Goal: Task Accomplishment & Management: Complete application form

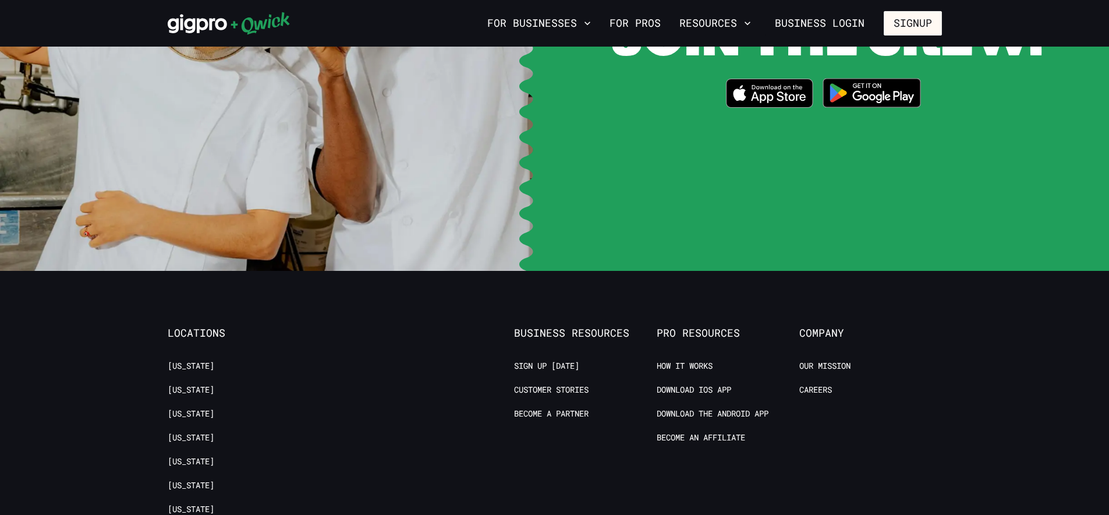
scroll to position [2268, 0]
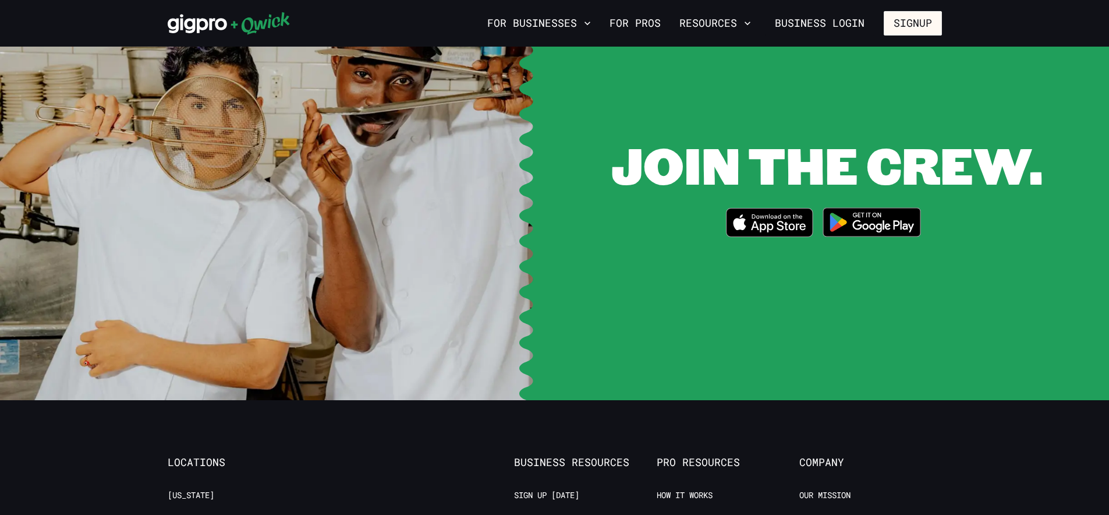
click at [810, 514] on link "Careers" at bounding box center [815, 519] width 33 height 11
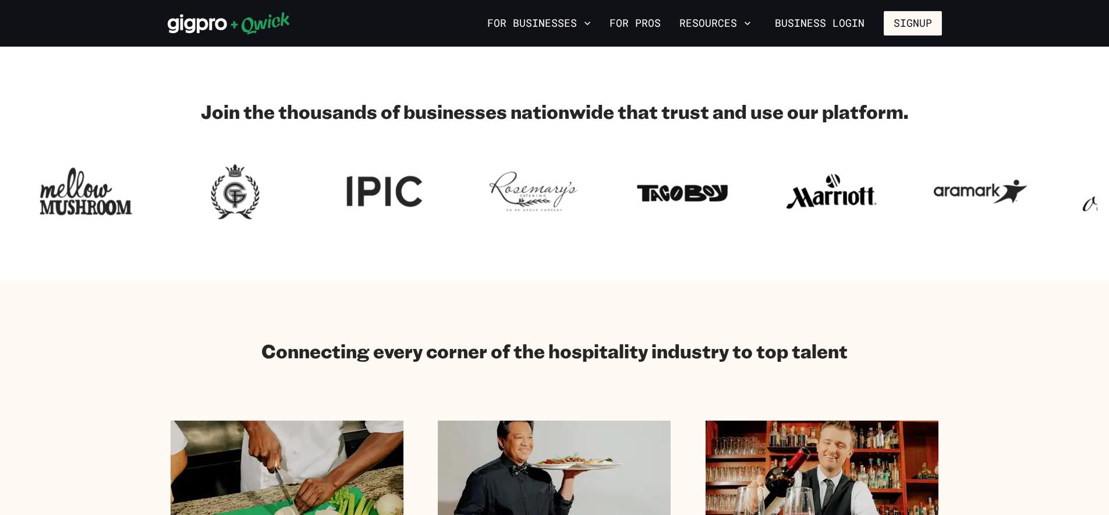
scroll to position [0, 0]
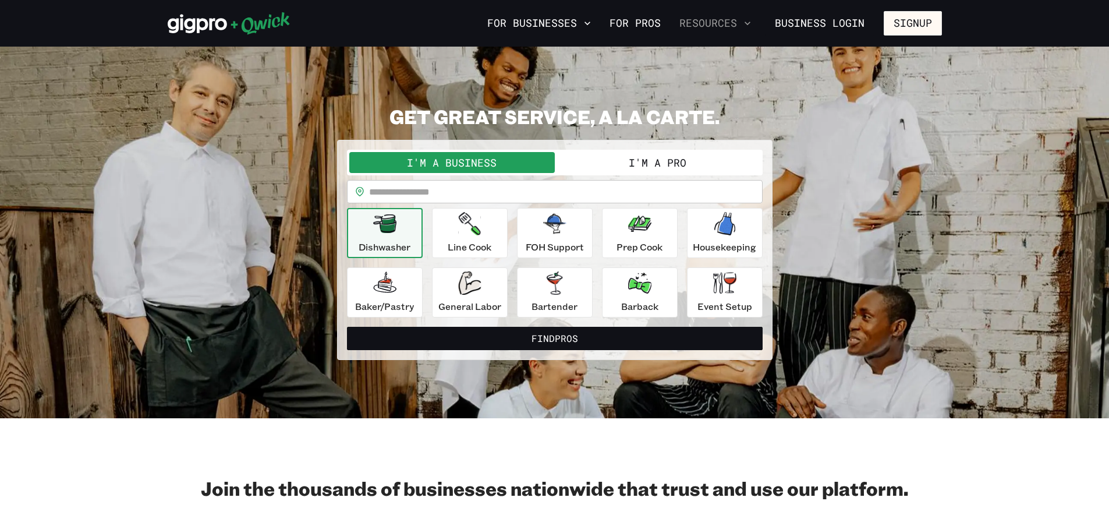
click at [745, 23] on icon "button" at bounding box center [748, 23] width 12 height 12
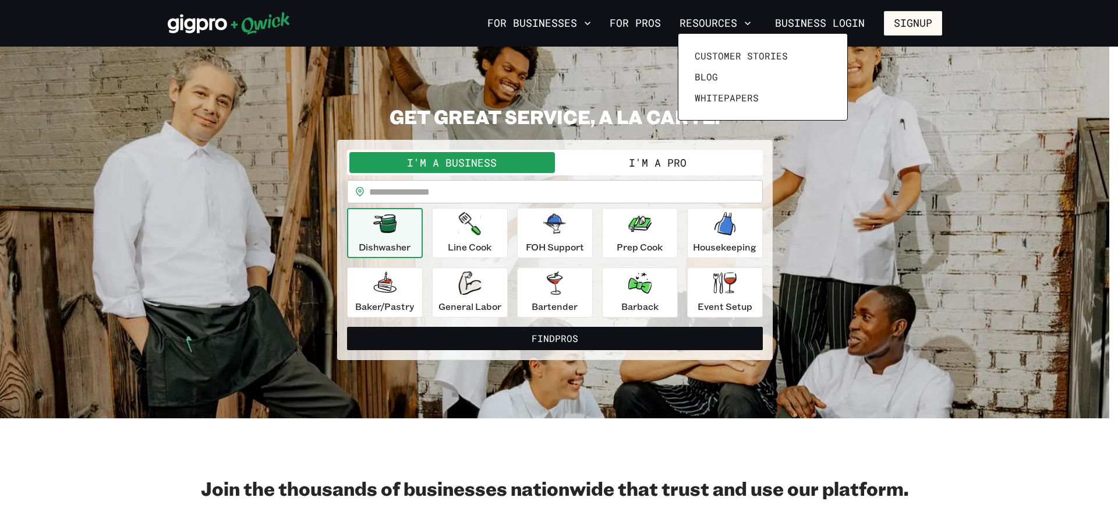
click at [898, 22] on div at bounding box center [559, 257] width 1118 height 515
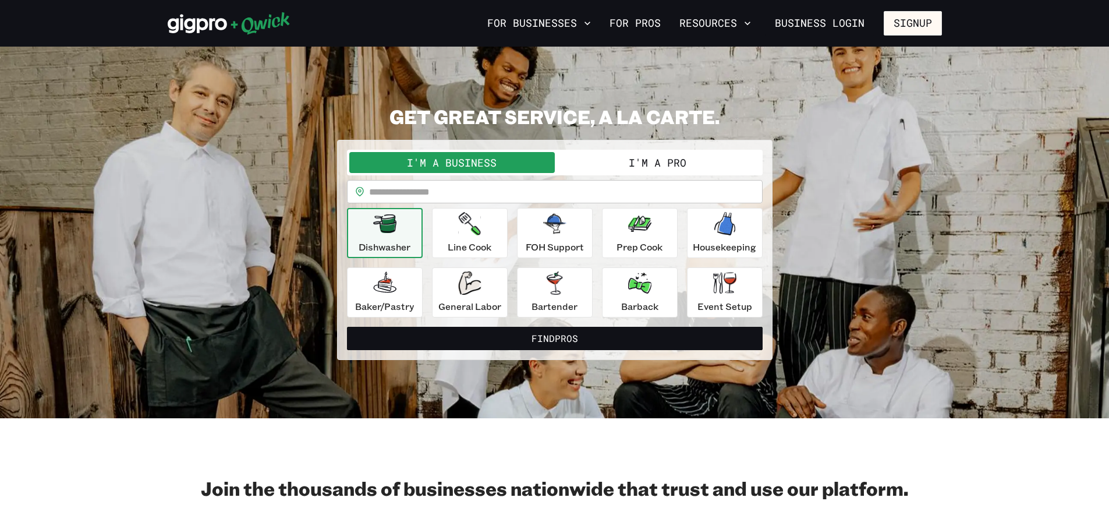
click at [898, 22] on button "Signup" at bounding box center [913, 23] width 58 height 24
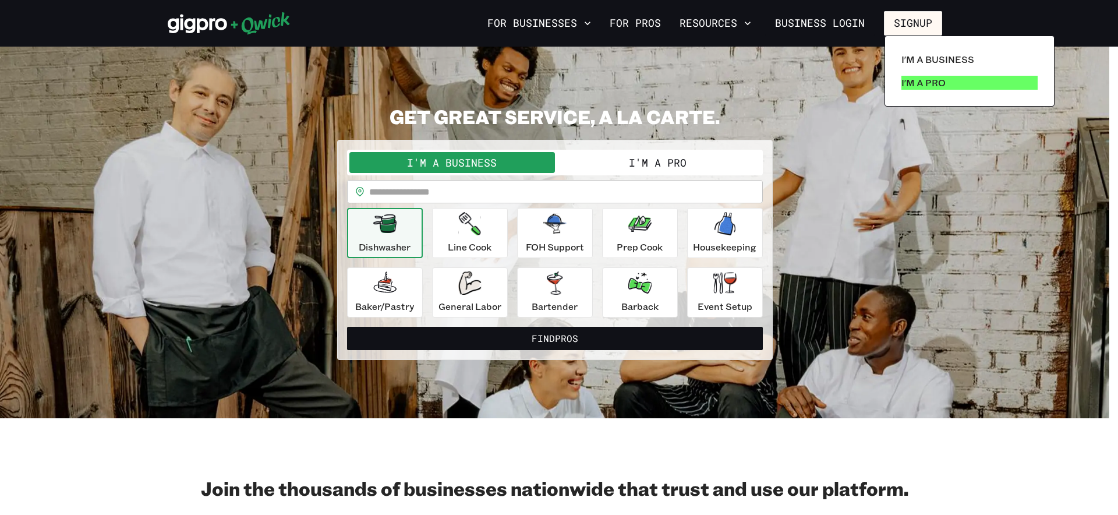
click at [904, 80] on p "I'm a Pro" at bounding box center [923, 83] width 44 height 14
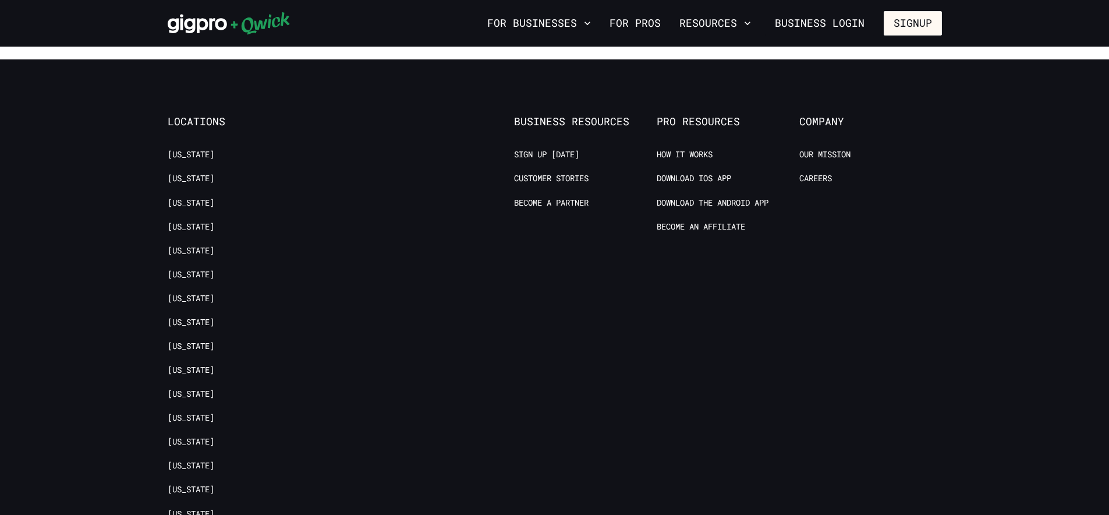
scroll to position [2409, 0]
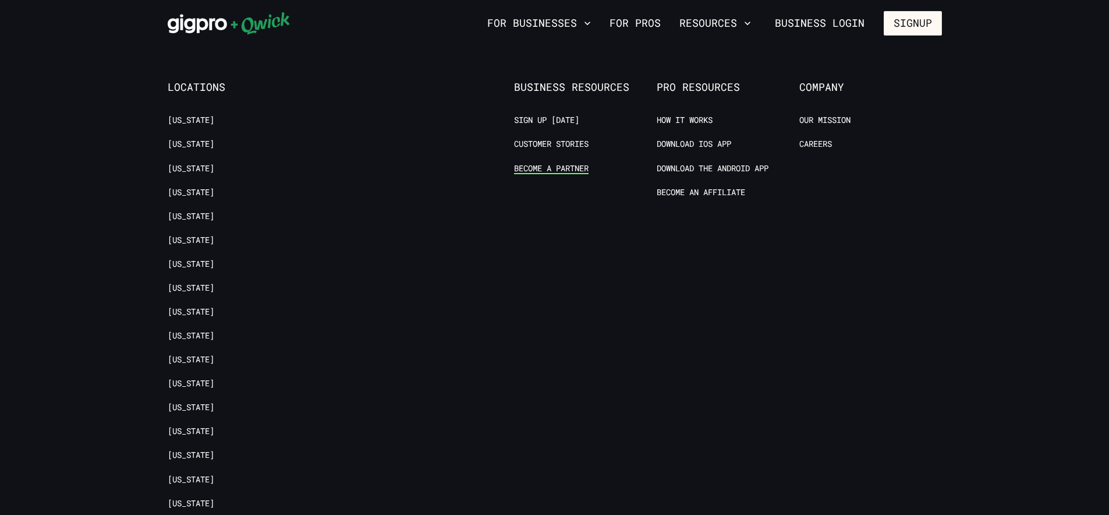
click at [582, 163] on link "Become a Partner" at bounding box center [551, 168] width 75 height 11
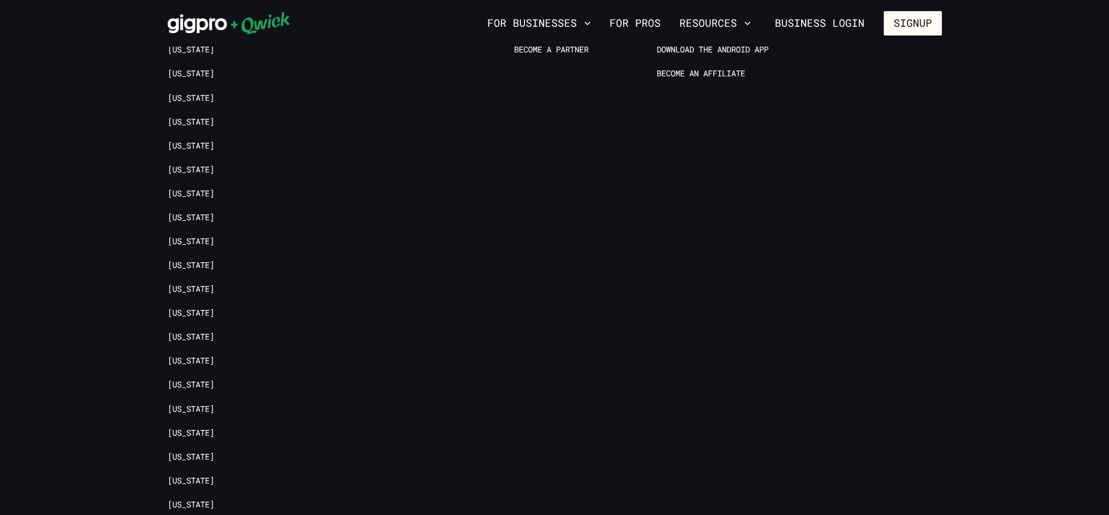
scroll to position [2115, 0]
click at [178, 308] on link "[US_STATE]" at bounding box center [191, 310] width 47 height 11
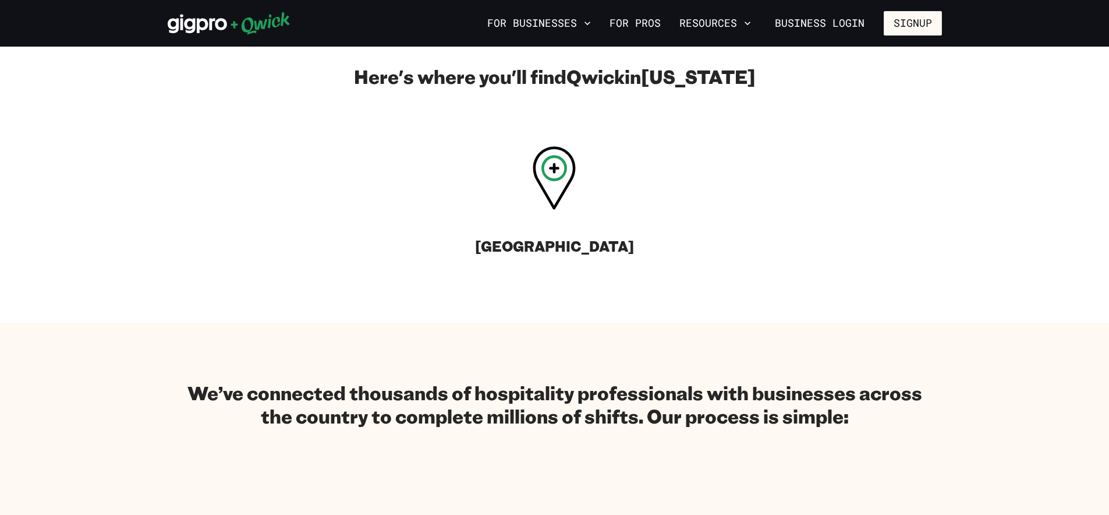
scroll to position [643, 0]
